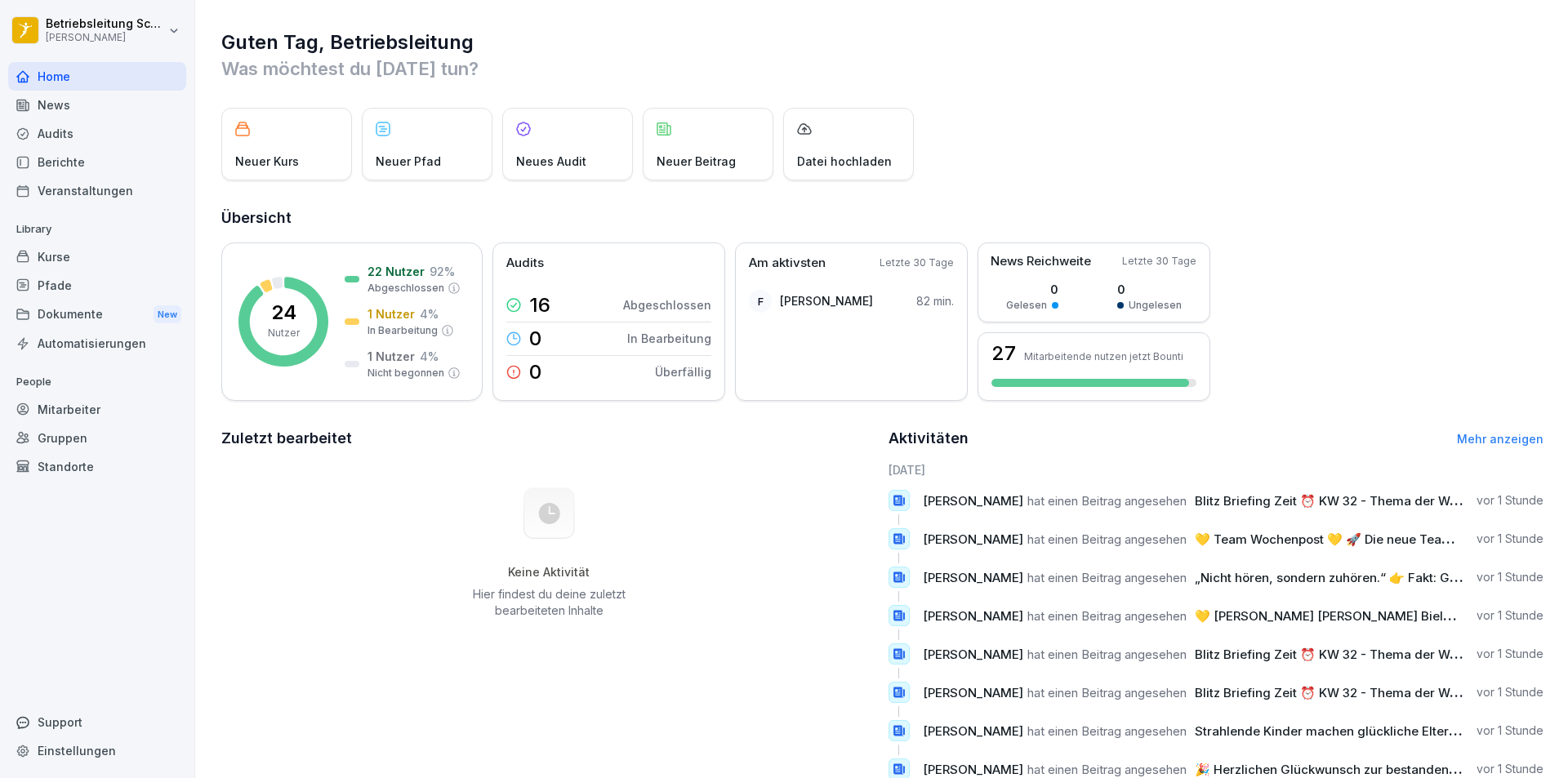
click at [102, 418] on div "Mitarbeiter" at bounding box center [96, 409] width 178 height 29
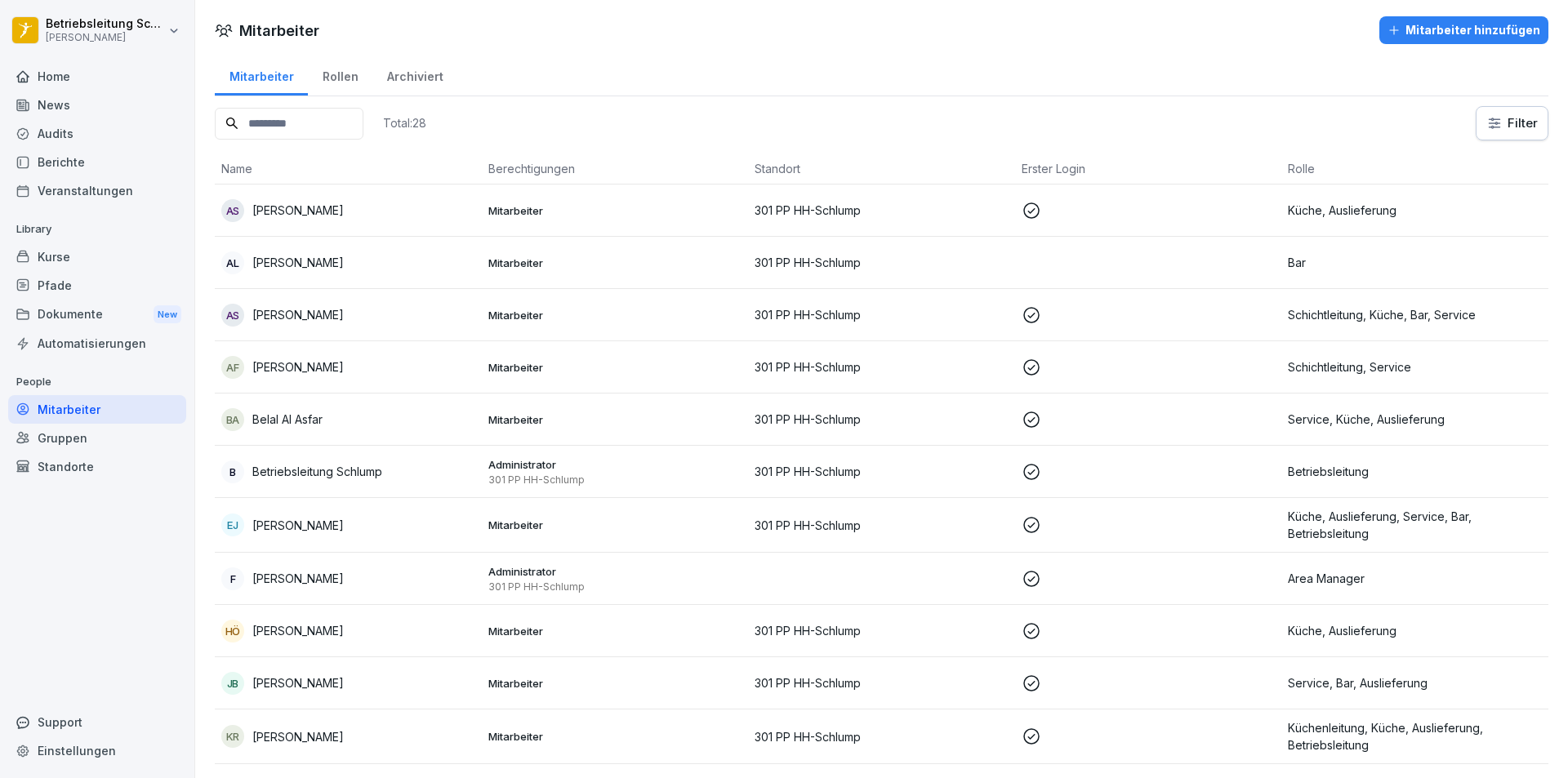
click at [348, 196] on td "AS [PERSON_NAME]" at bounding box center [347, 210] width 267 height 53
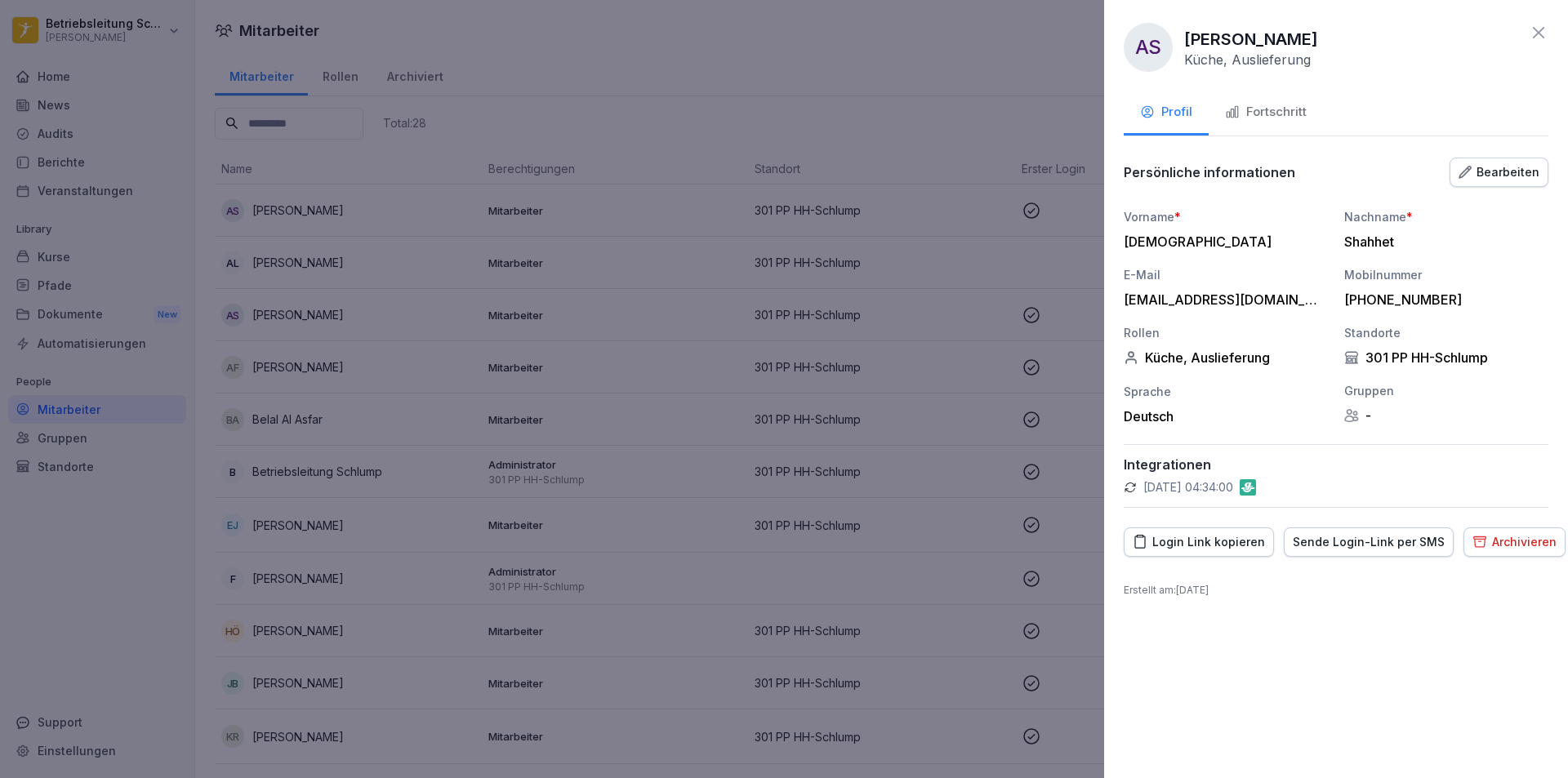
click at [1279, 102] on button "Fortschritt" at bounding box center [1265, 113] width 114 height 44
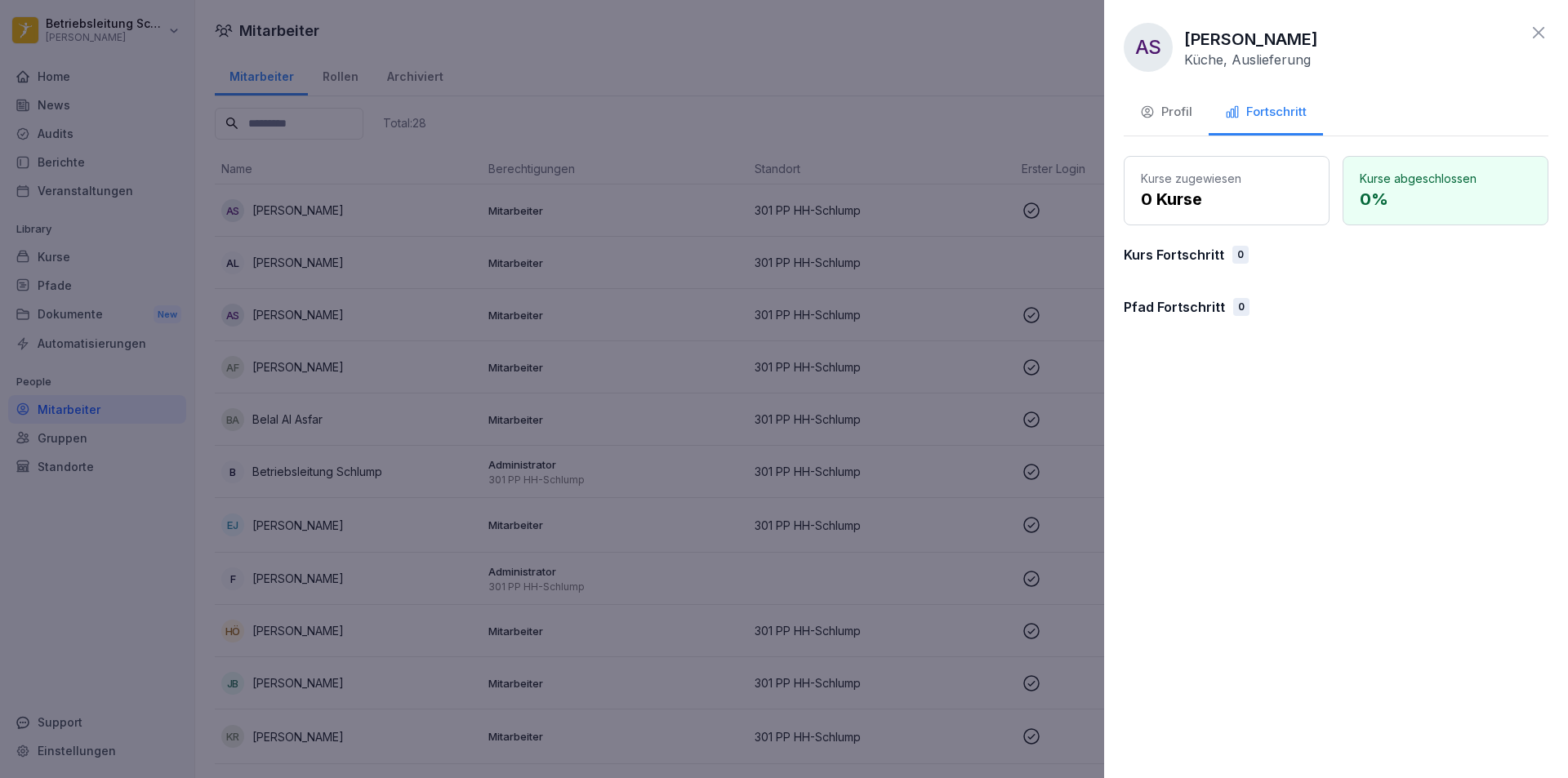
click at [1243, 189] on p "0 Kurse" at bounding box center [1227, 198] width 172 height 25
click at [1510, 194] on p "0 %" at bounding box center [1446, 198] width 172 height 25
click at [1282, 196] on p "0 Kurse" at bounding box center [1227, 198] width 172 height 25
click at [1168, 129] on button "Profil" at bounding box center [1167, 113] width 85 height 44
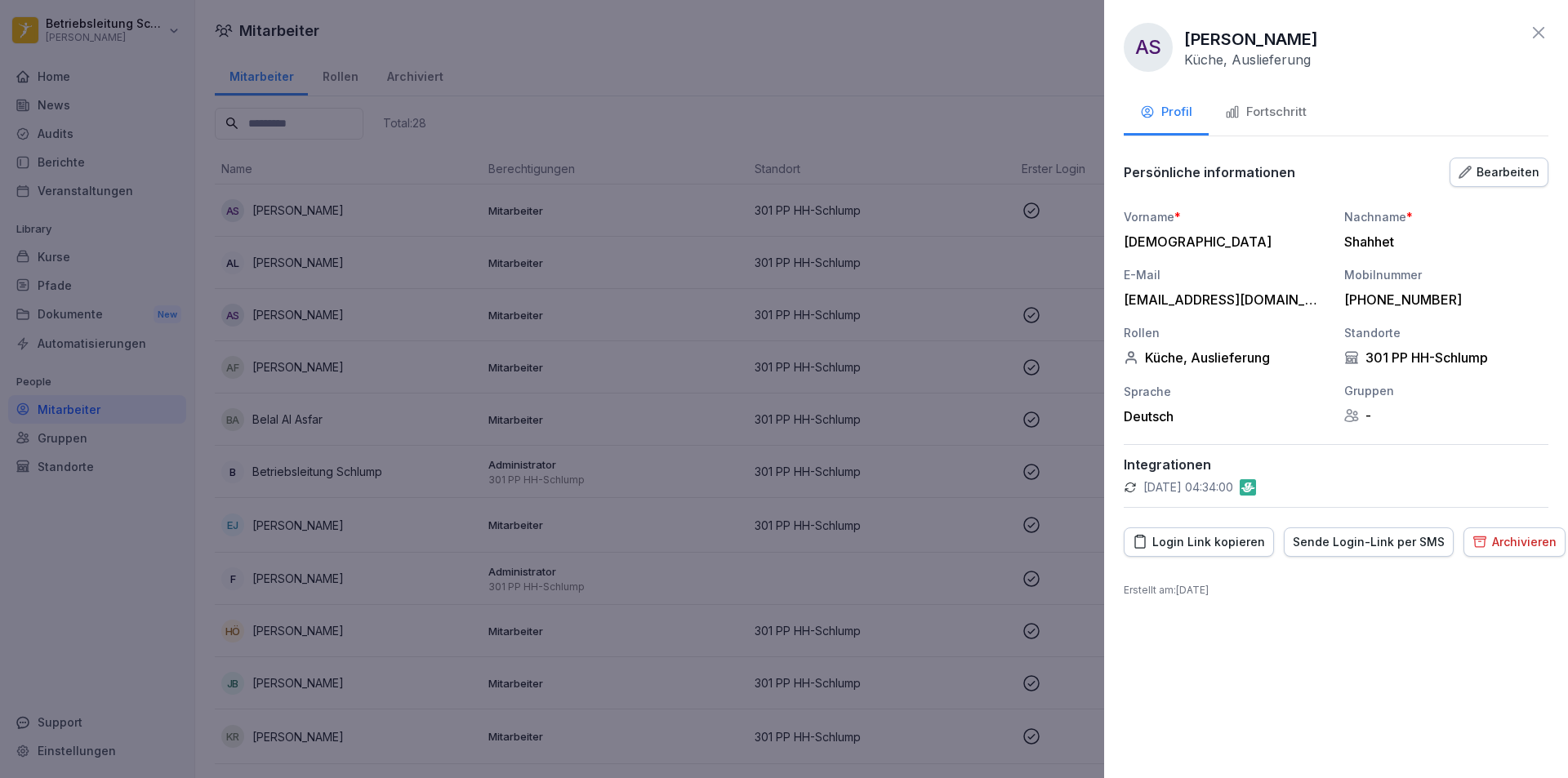
click at [1527, 36] on div "AS [PERSON_NAME] Küche, Auslieferung" at bounding box center [1337, 47] width 425 height 49
click at [1533, 37] on icon at bounding box center [1539, 33] width 20 height 20
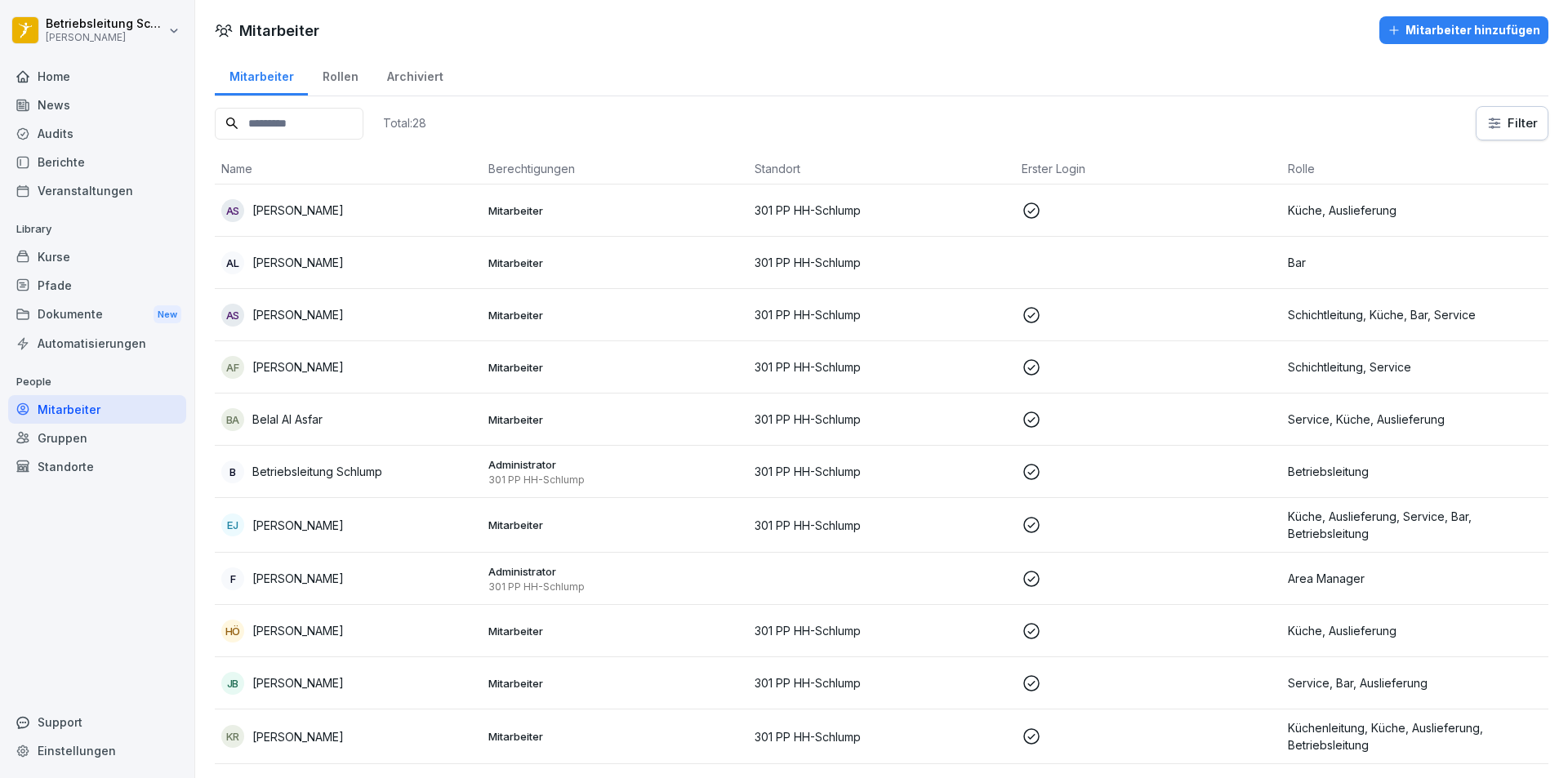
click at [88, 256] on div "Kurse" at bounding box center [96, 256] width 178 height 29
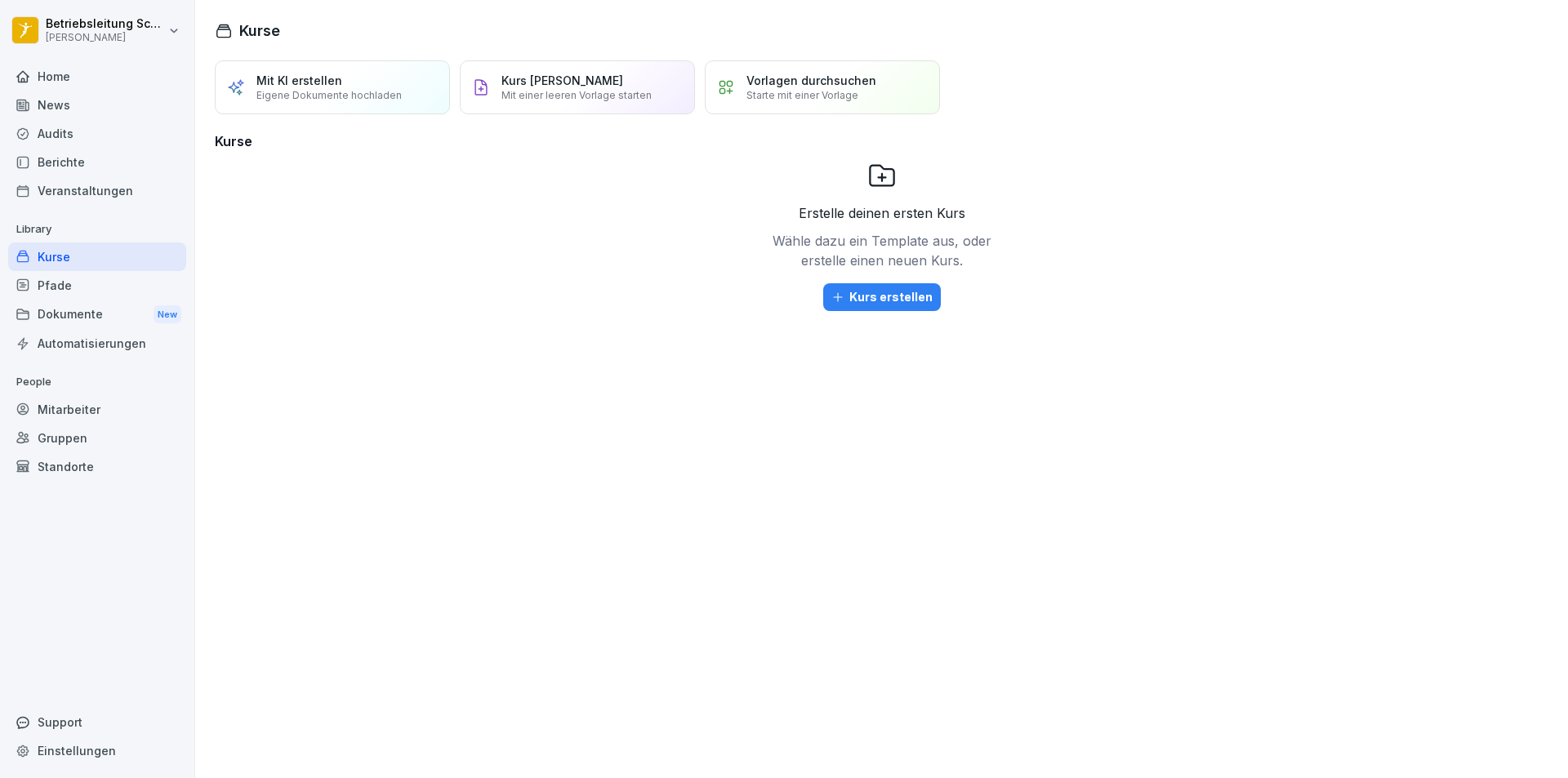
click at [110, 421] on div "Mitarbeiter" at bounding box center [96, 409] width 178 height 29
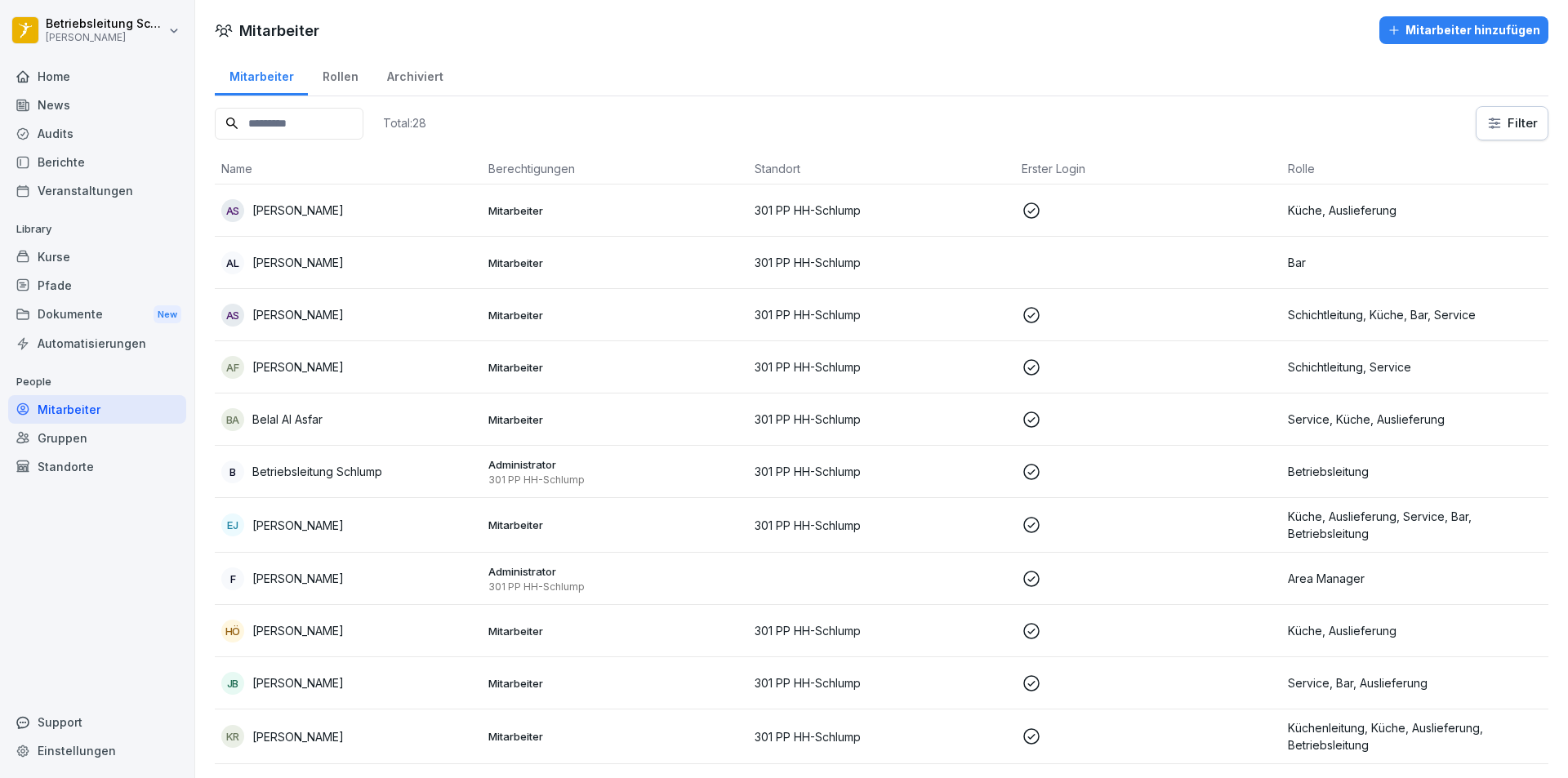
click at [401, 206] on div "AS [PERSON_NAME]" at bounding box center [348, 210] width 254 height 23
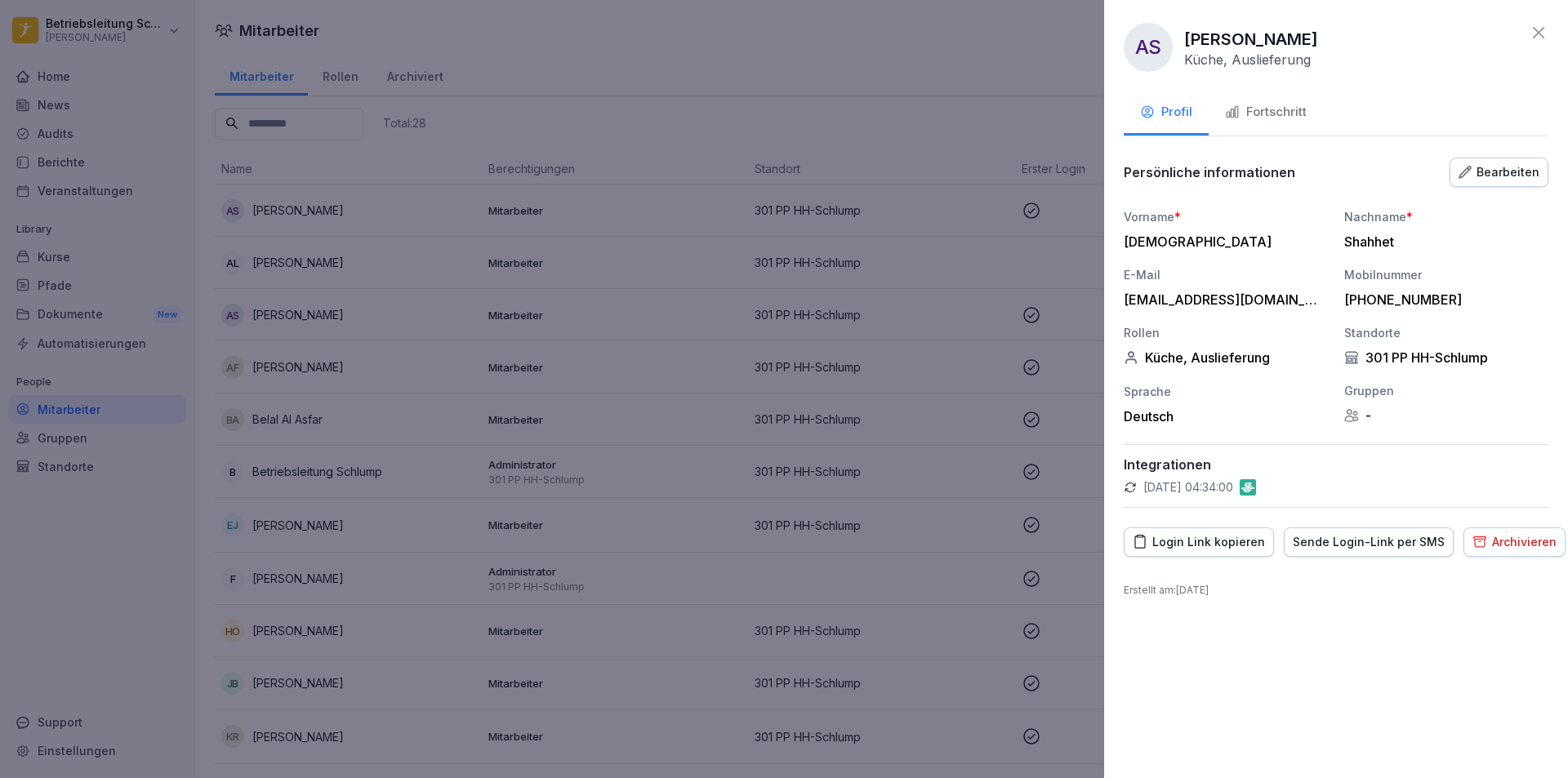
click at [1526, 164] on div "Bearbeiten" at bounding box center [1499, 173] width 80 height 18
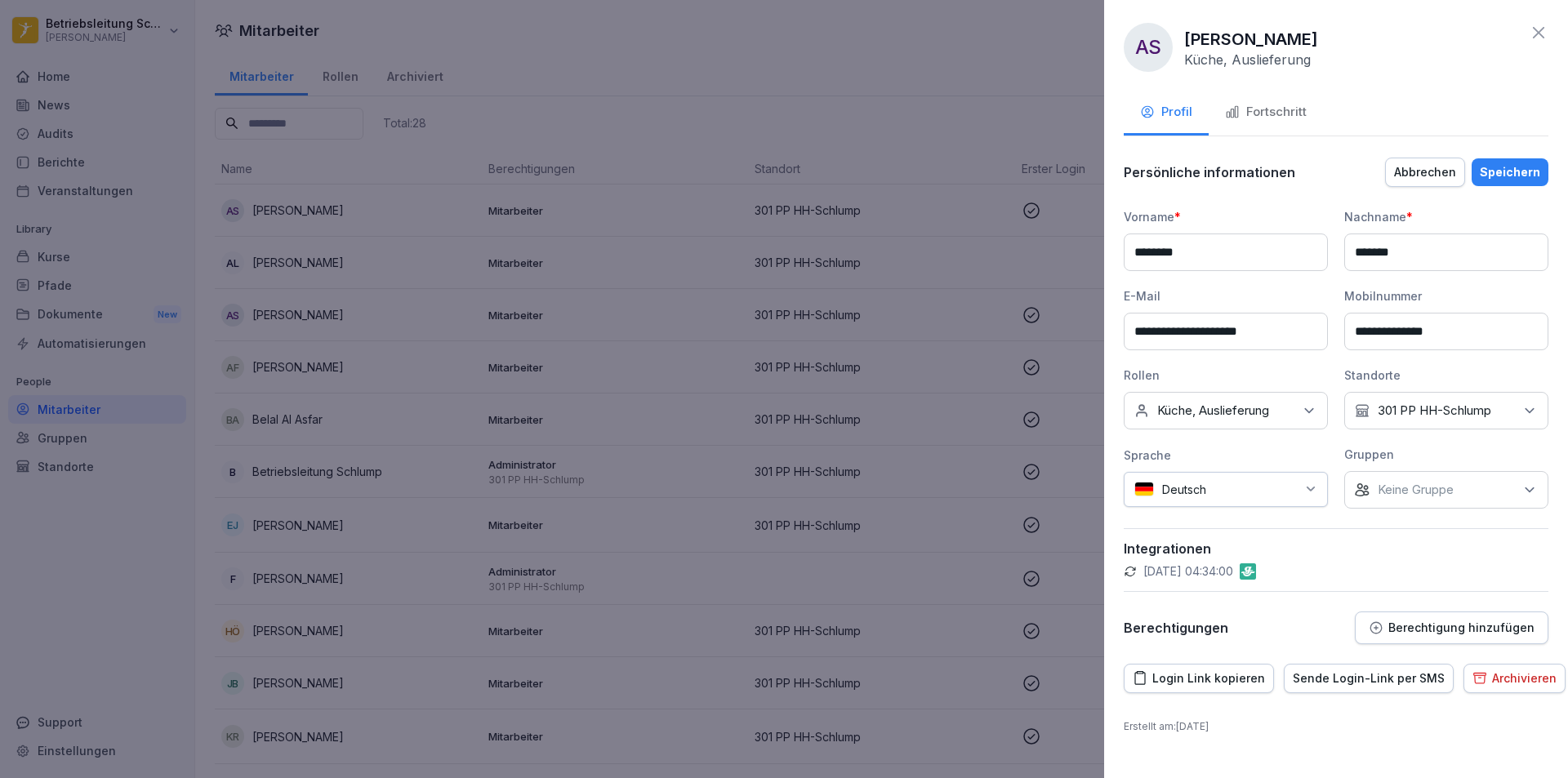
click at [1462, 491] on div "Keine Gruppe" at bounding box center [1447, 490] width 204 height 38
click at [1398, 541] on input at bounding box center [1451, 529] width 210 height 31
type input "*"
click at [1355, 591] on div at bounding box center [1337, 591] width 425 height 1
click at [1457, 631] on p "Berechtigung hinzufügen" at bounding box center [1461, 627] width 146 height 13
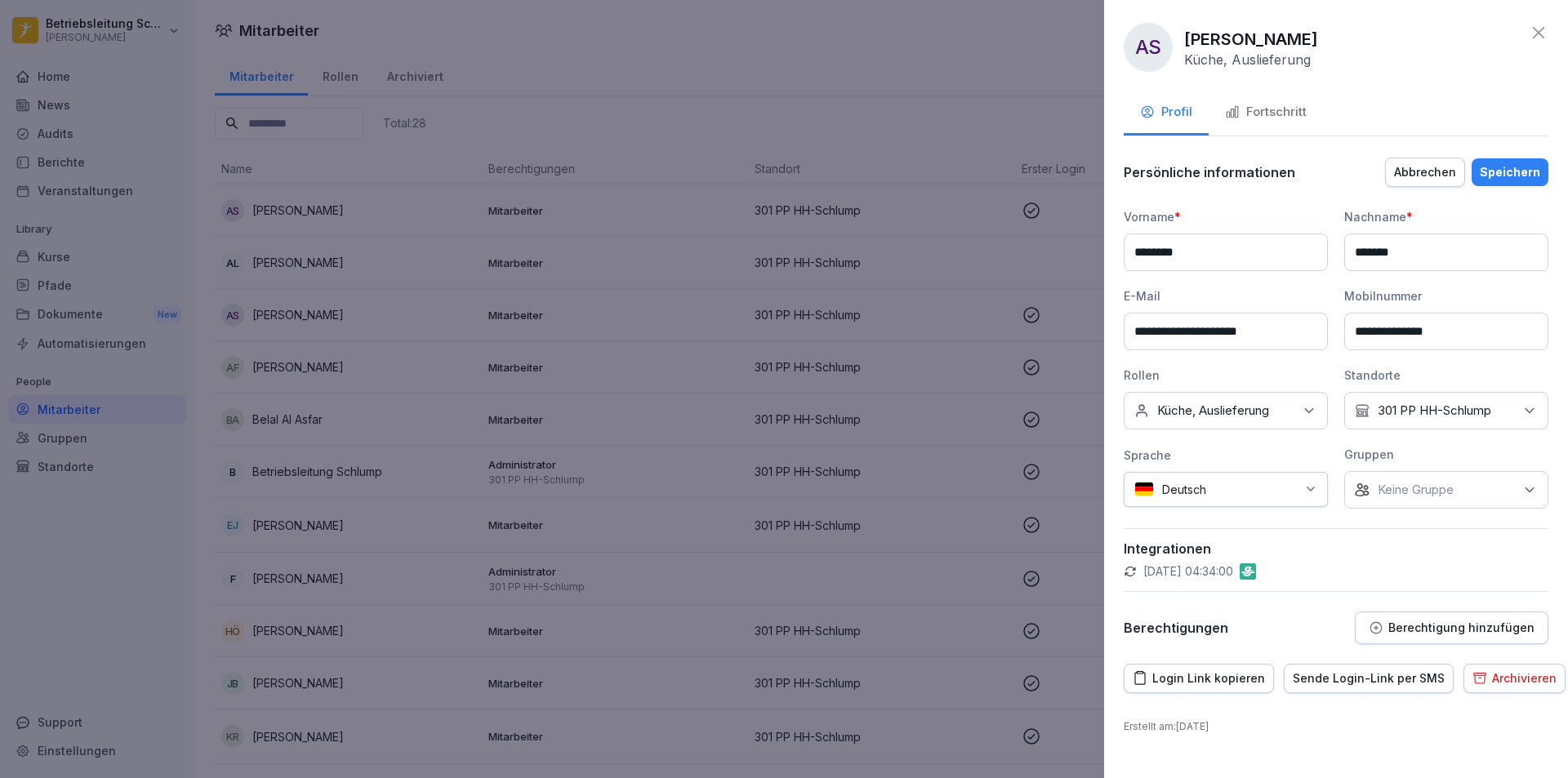
click at [1281, 110] on div "Fortschritt" at bounding box center [1266, 112] width 81 height 19
